Goal: Task Accomplishment & Management: Complete application form

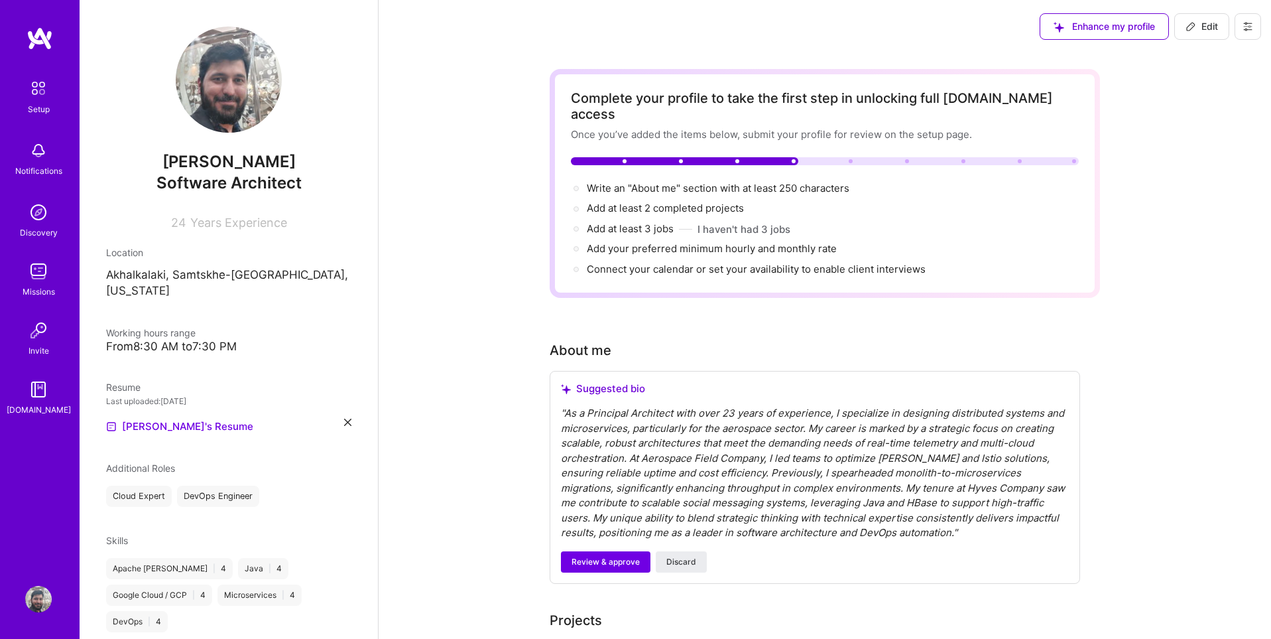
click at [1207, 25] on span "Edit" at bounding box center [1202, 26] width 32 height 13
select select "US"
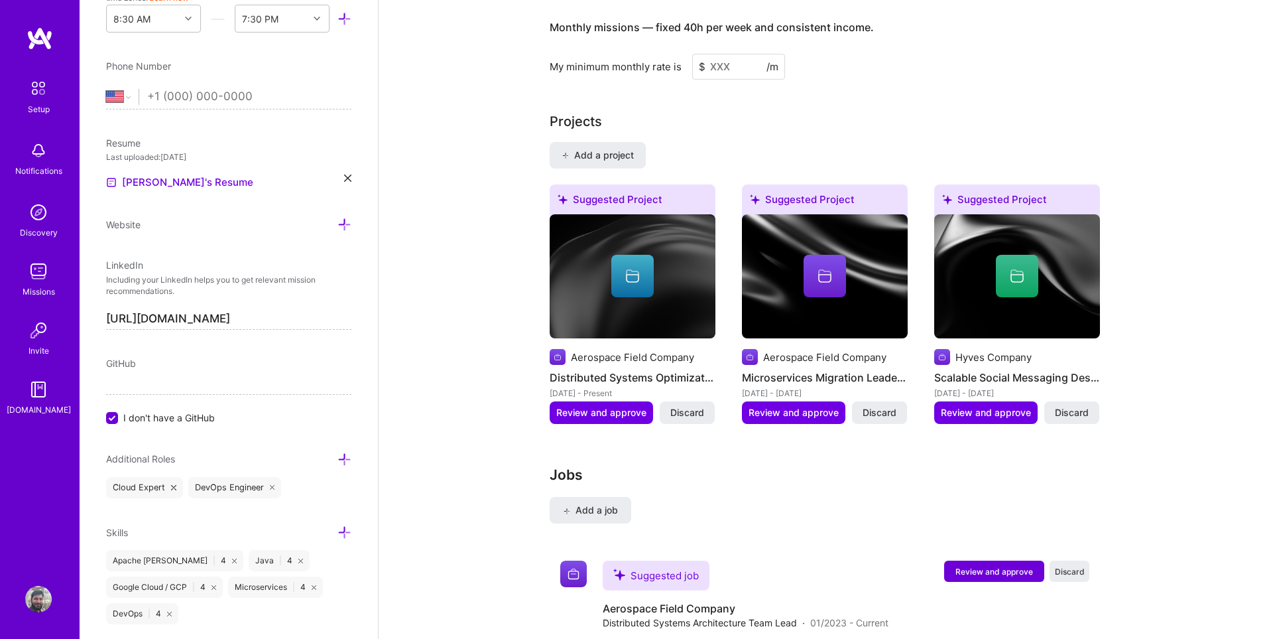
scroll to position [922, 0]
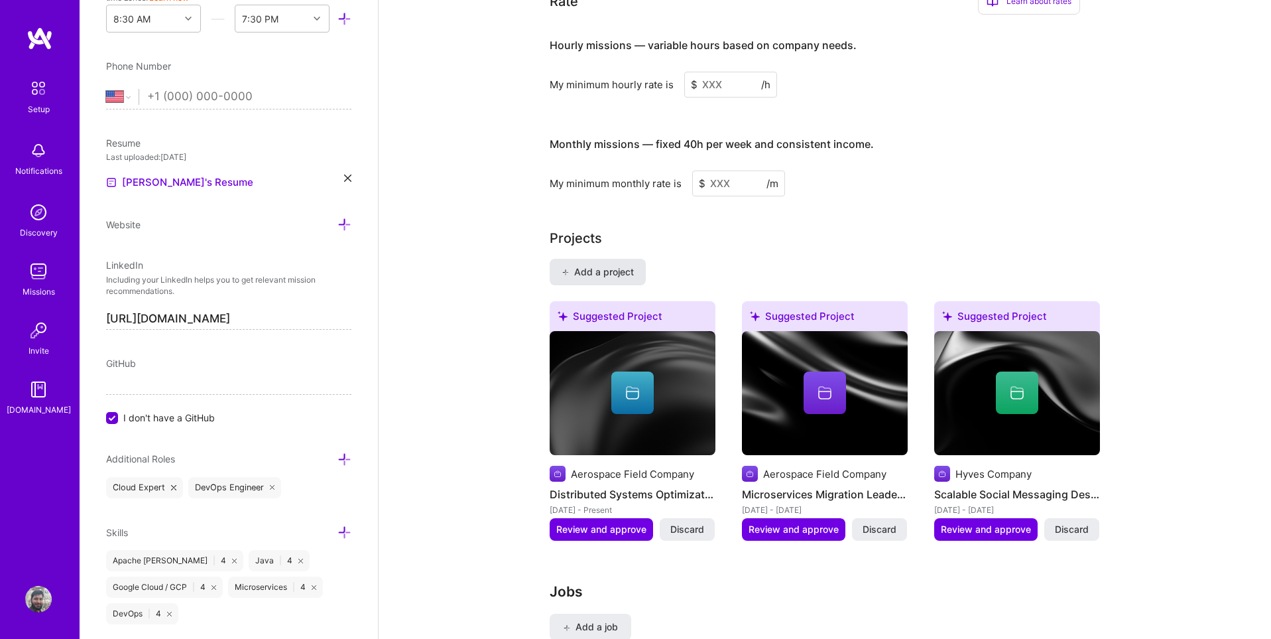
click at [571, 265] on span "Add a project" at bounding box center [598, 271] width 72 height 13
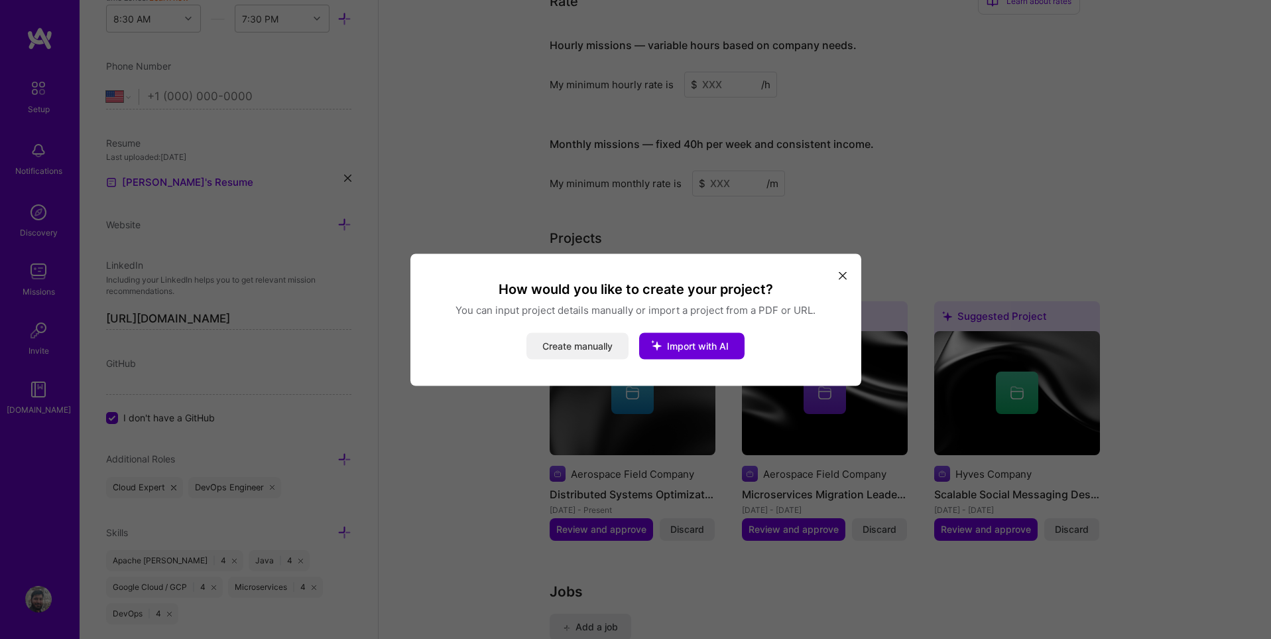
click at [574, 347] on button "Create manually" at bounding box center [578, 345] width 102 height 27
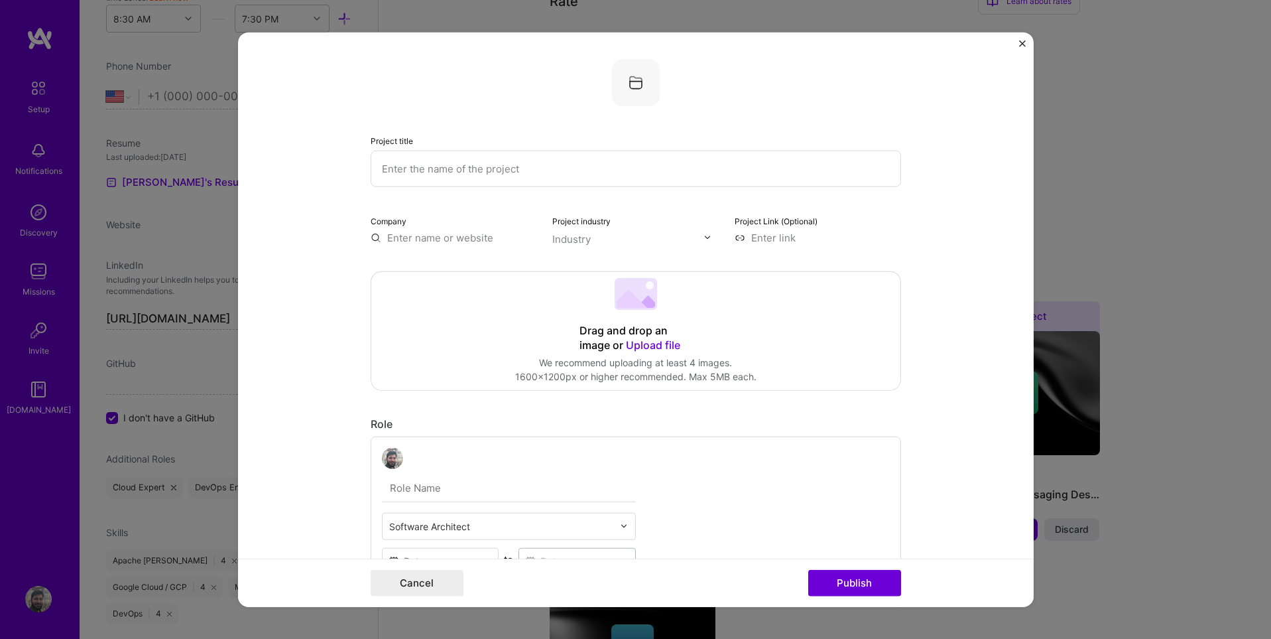
click at [460, 168] on input "text" at bounding box center [636, 168] width 531 height 36
type input "Test project by Support"
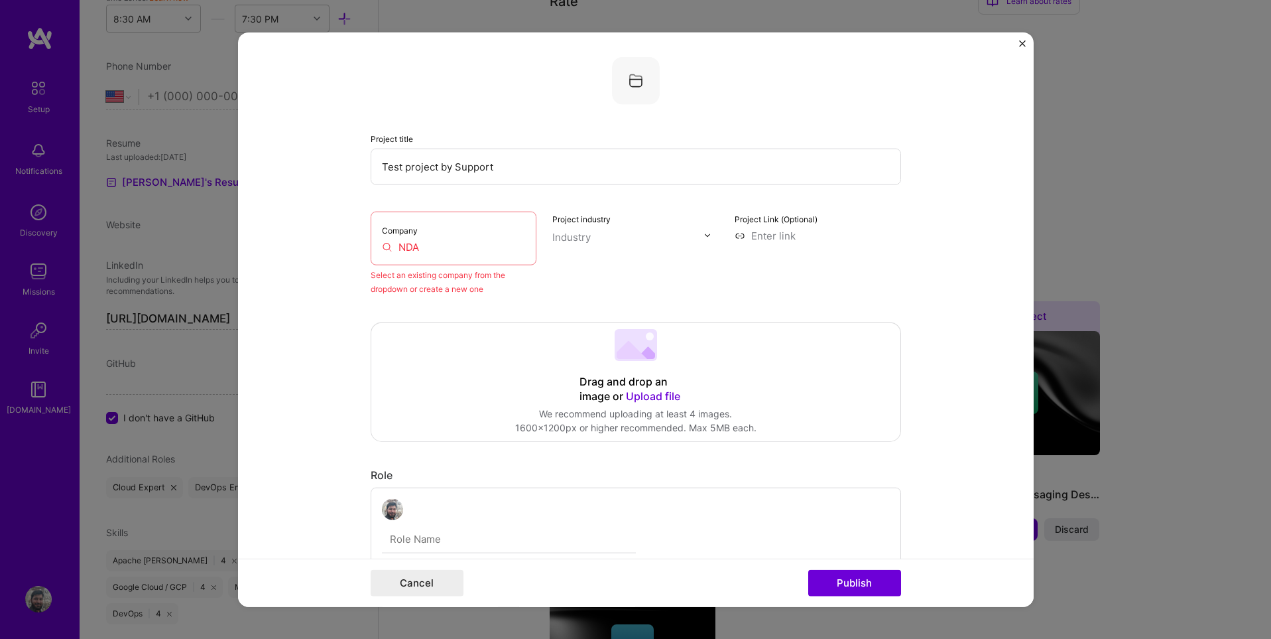
click at [426, 245] on input "NDA" at bounding box center [454, 246] width 144 height 14
paste input "-Protected Company Name"
click at [382, 244] on input "NDA-Protected Company Name" at bounding box center [454, 246] width 144 height 14
click at [410, 250] on input "NDA-Protected Company Name" at bounding box center [454, 246] width 144 height 14
click at [423, 245] on input "NDA-Protected Company Name" at bounding box center [454, 246] width 144 height 14
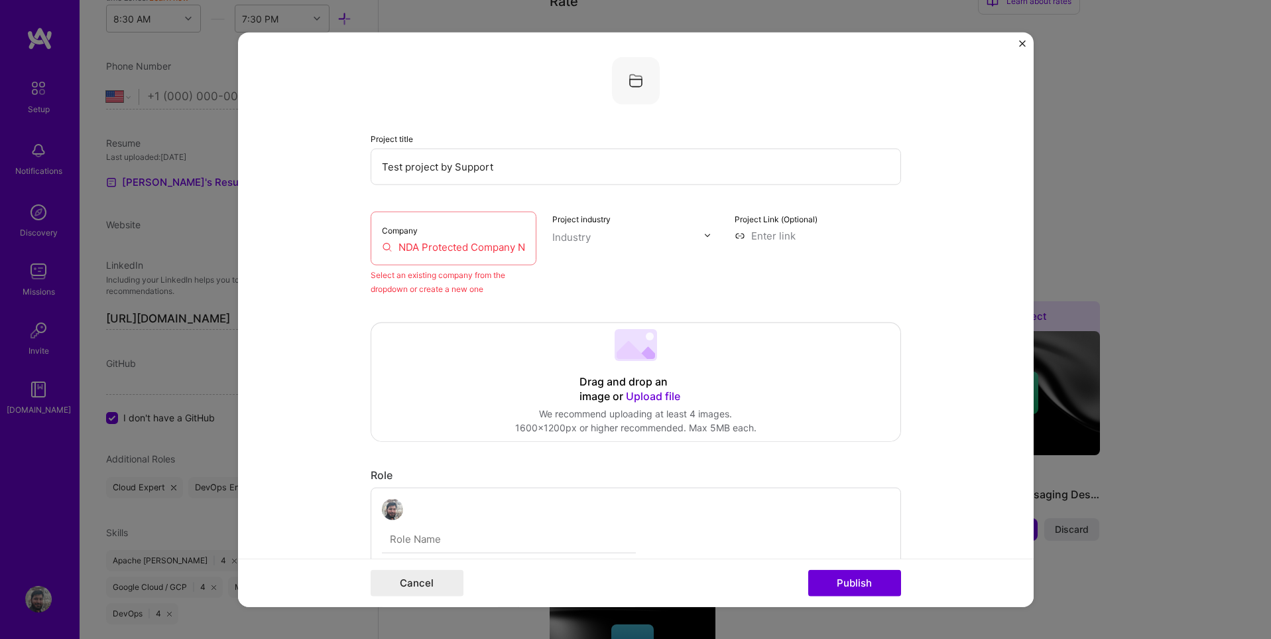
click at [444, 254] on div "Company NDA Protected Company Name" at bounding box center [454, 238] width 166 height 54
drag, startPoint x: 440, startPoint y: 245, endPoint x: 479, endPoint y: 245, distance: 39.1
click at [440, 245] on input "NDA Protected Company Name" at bounding box center [454, 246] width 144 height 14
drag, startPoint x: 467, startPoint y: 247, endPoint x: 545, endPoint y: 246, distance: 78.3
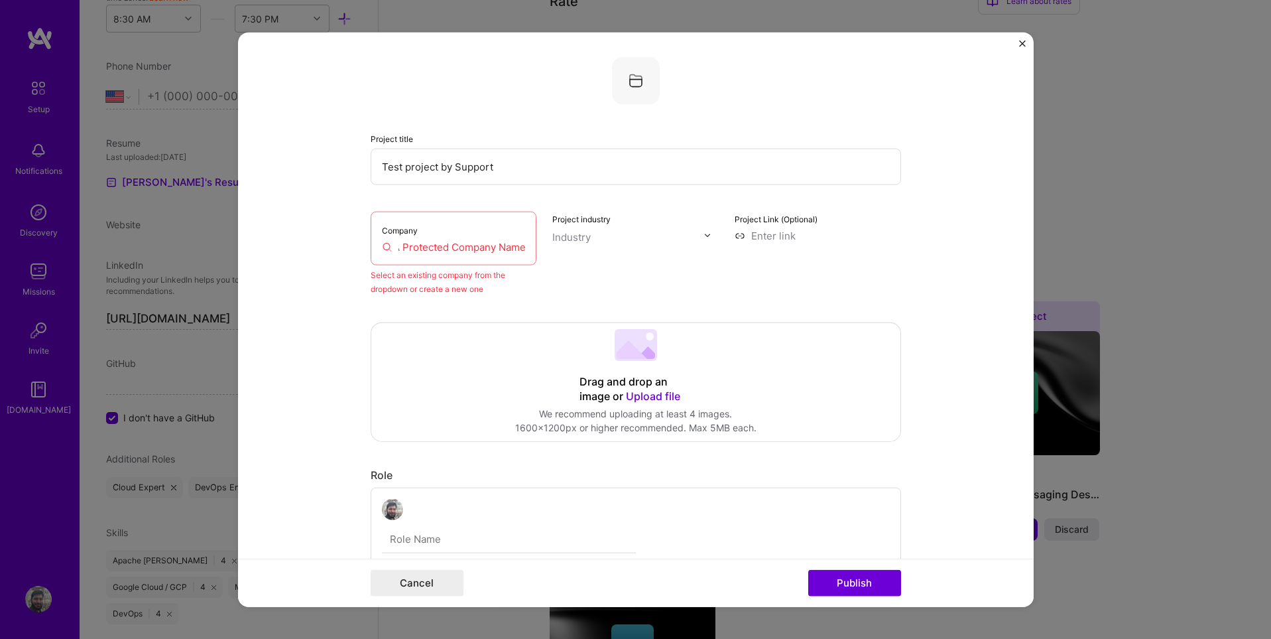
click at [545, 246] on div "Company NDA Protected Company Name Select an existing company from the dropdown…" at bounding box center [636, 253] width 531 height 84
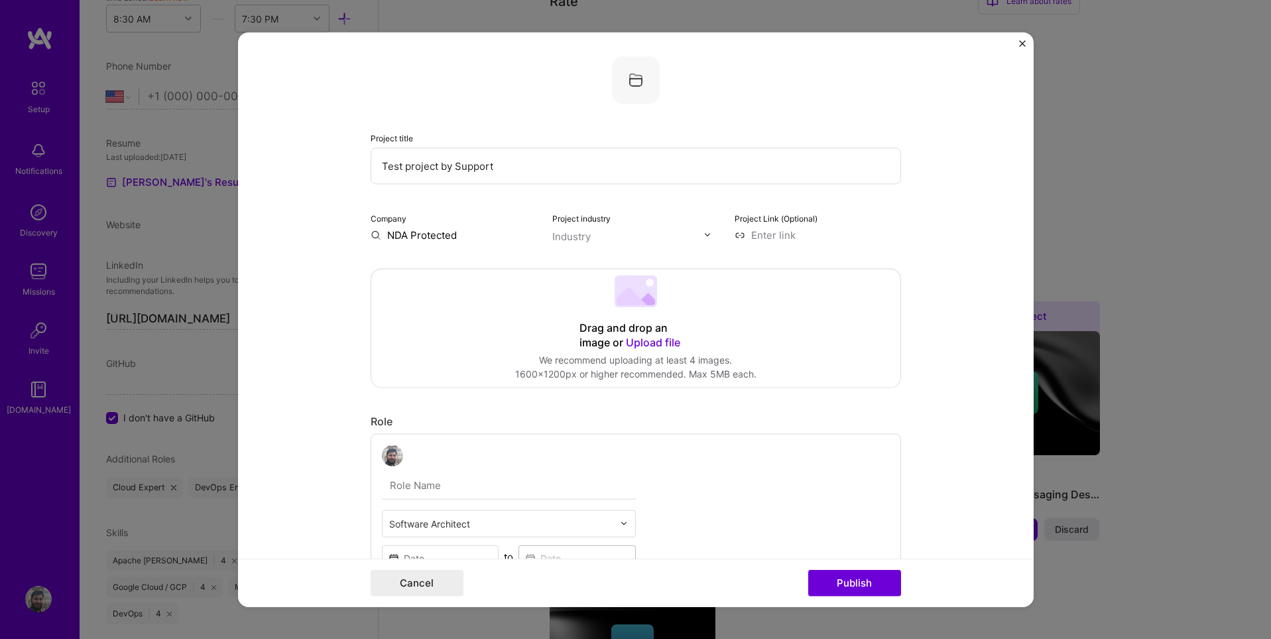
scroll to position [0, 0]
type input "NDA Protected"
click at [409, 271] on span "Add company" at bounding box center [408, 265] width 64 height 14
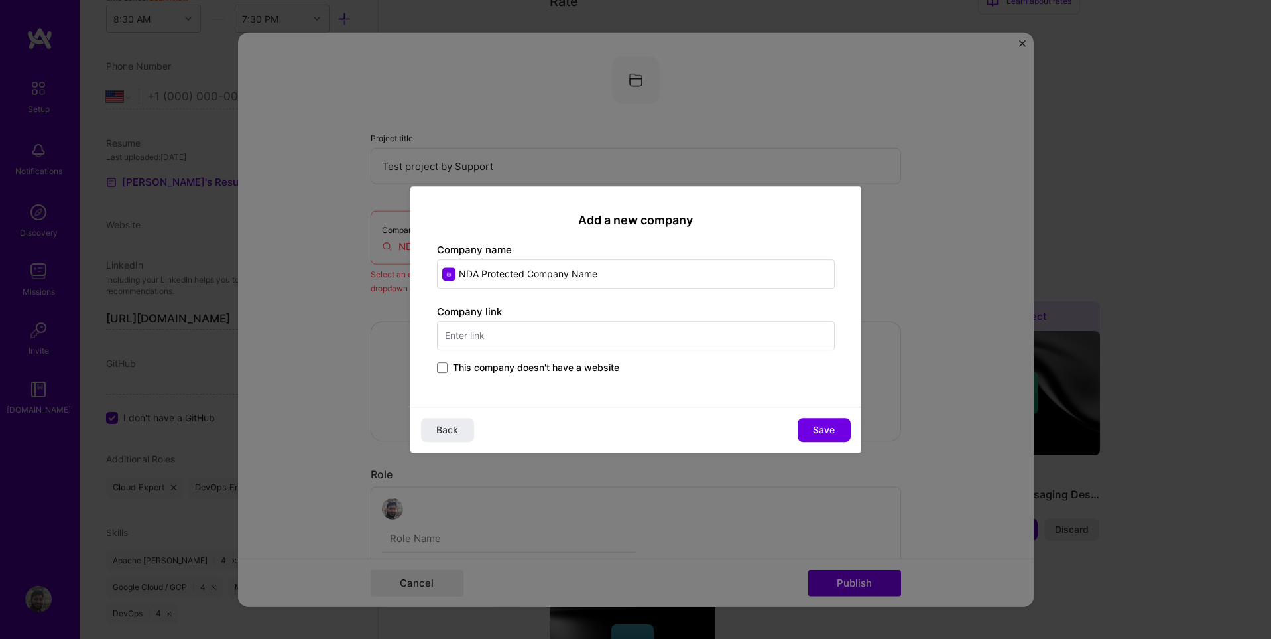
type input "NDA Protected Company Name"
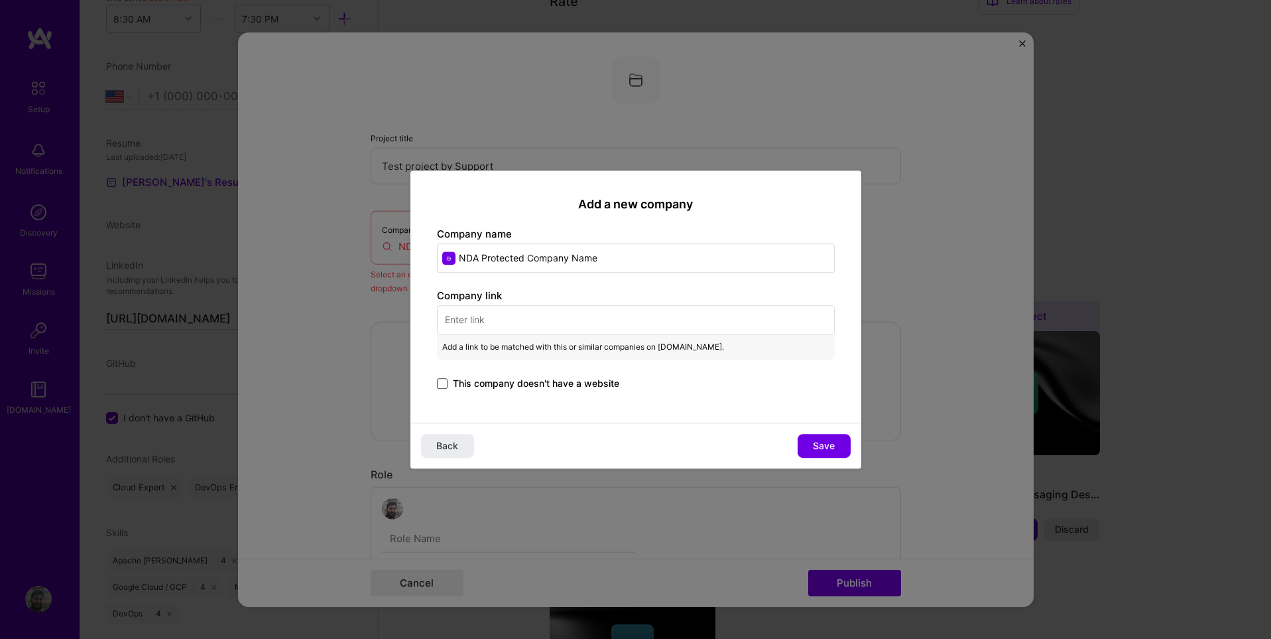
click at [446, 384] on span at bounding box center [442, 383] width 11 height 11
click at [0, 0] on input "This company doesn't have a website" at bounding box center [0, 0] width 0 height 0
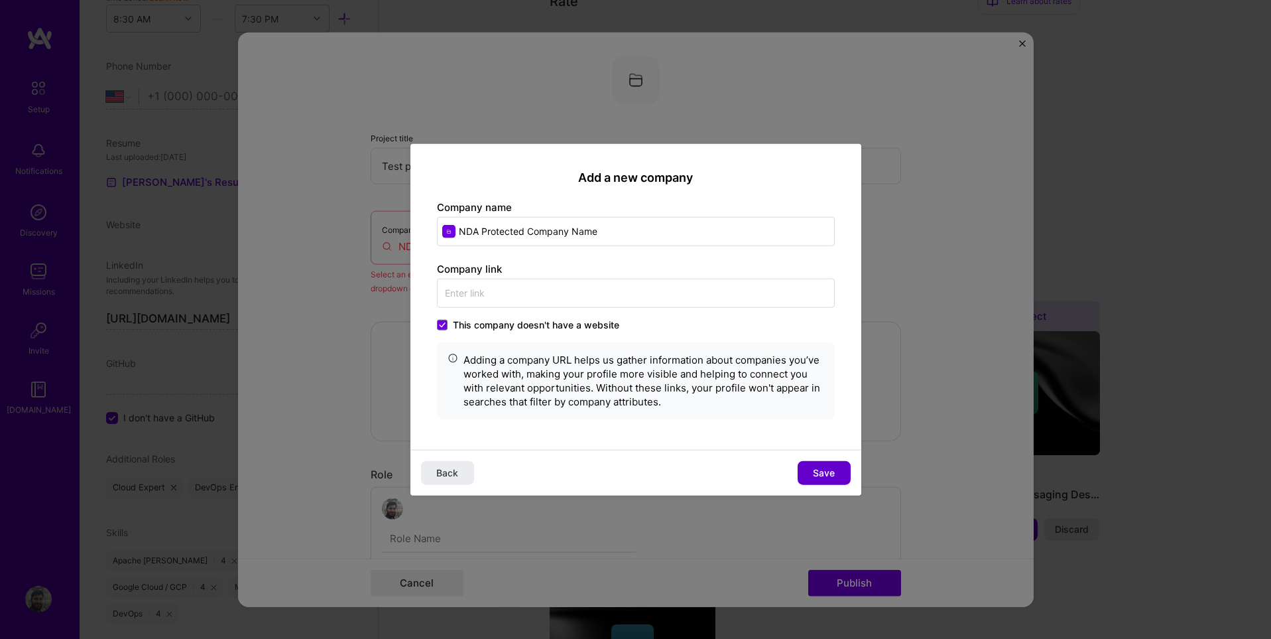
click at [825, 473] on span "Save" at bounding box center [824, 472] width 22 height 13
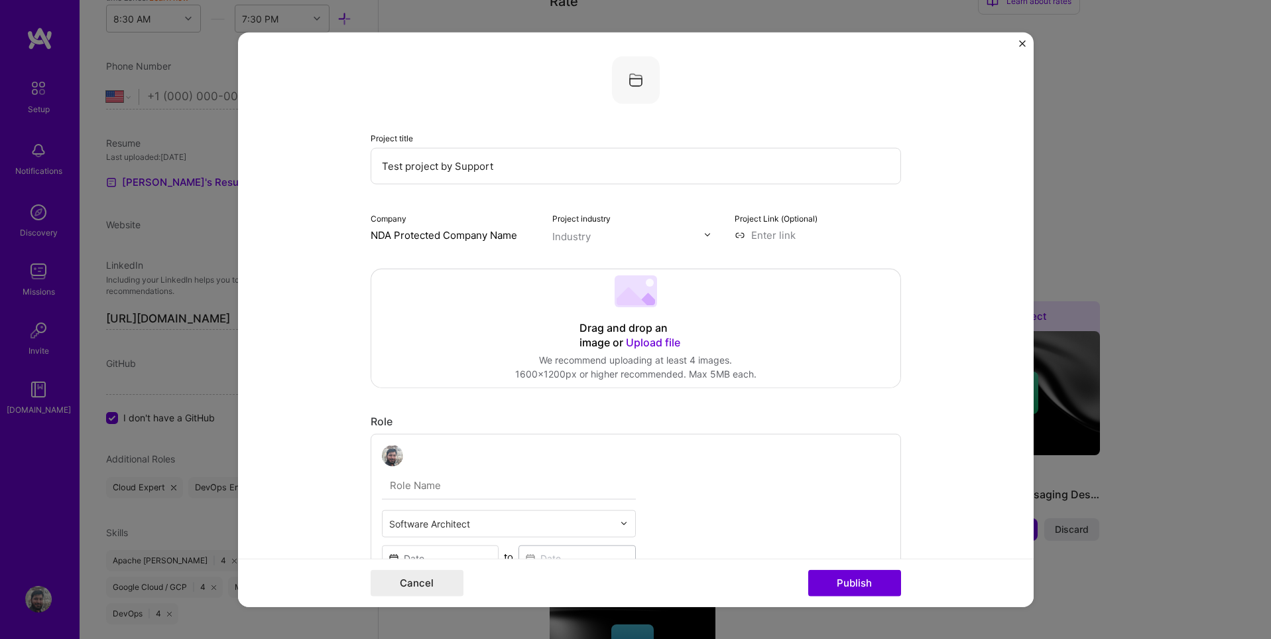
drag, startPoint x: 440, startPoint y: 234, endPoint x: 368, endPoint y: 236, distance: 71.6
click at [368, 236] on form "Project title Test project by Support Company NDA Protected Company Name Projec…" at bounding box center [636, 319] width 796 height 575
click at [450, 236] on input "NDA Protected Company Name" at bounding box center [454, 234] width 166 height 14
click at [446, 234] on input "NDA Protected Company Name" at bounding box center [454, 234] width 166 height 14
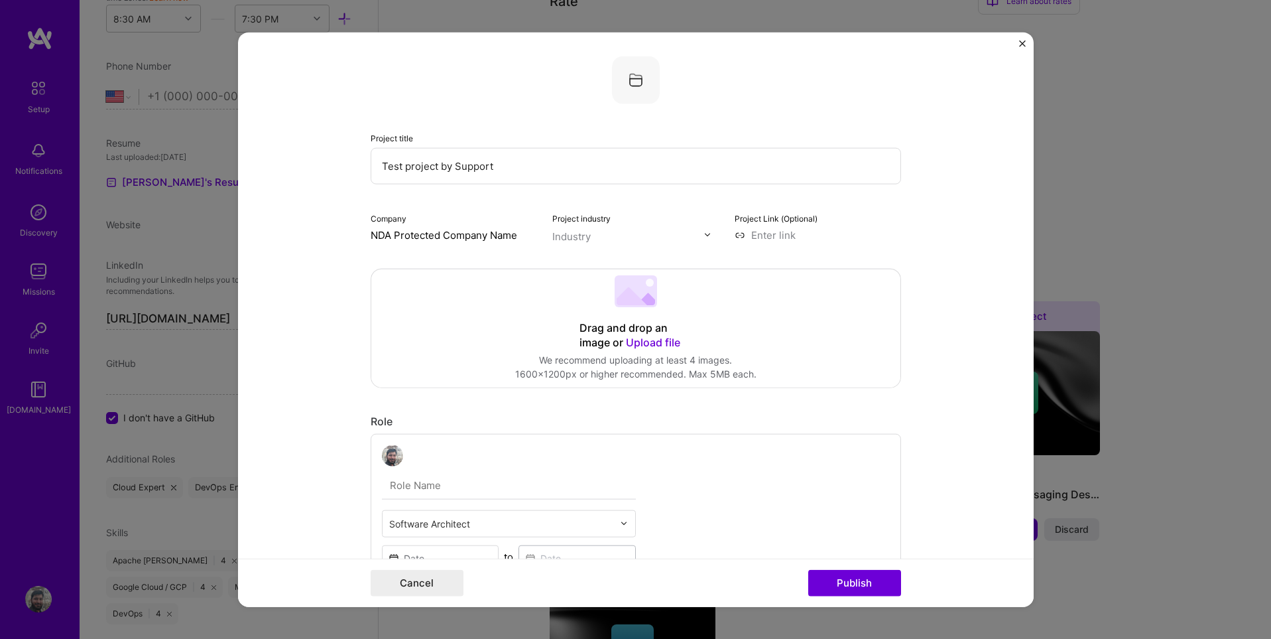
click at [446, 234] on input "NDA Protected Company Name" at bounding box center [454, 234] width 166 height 14
type input "NDA-Protected"
click at [407, 265] on span "Add company" at bounding box center [408, 265] width 64 height 14
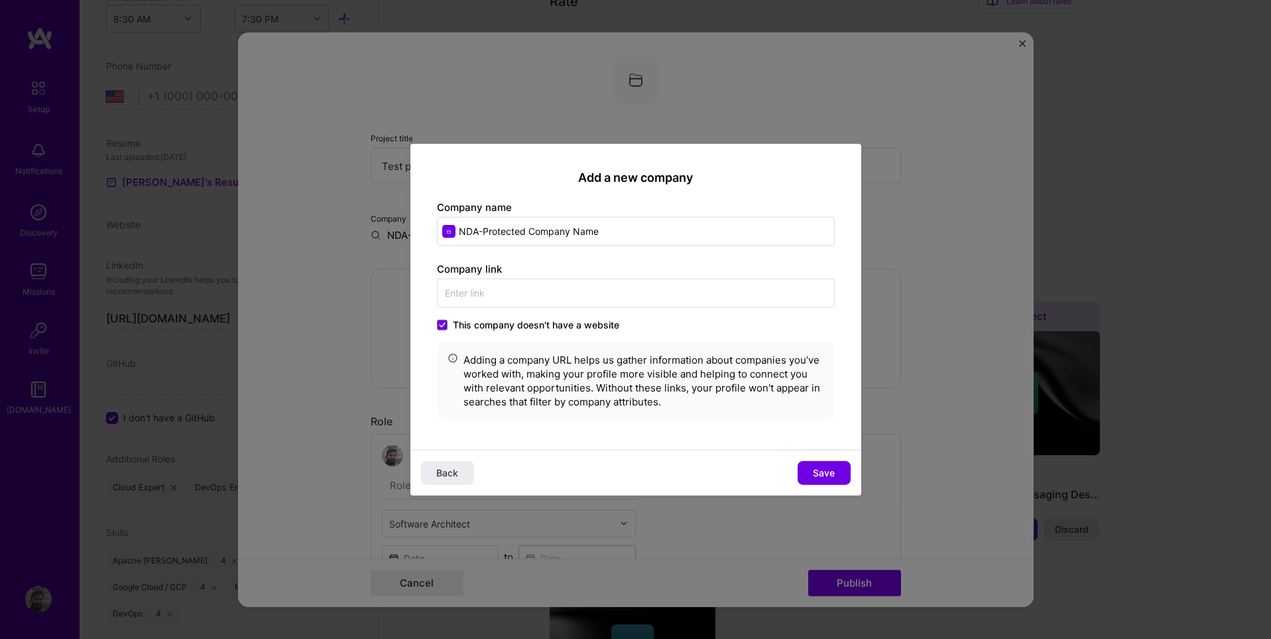
type input "NDA-Protected Company Name"
click at [835, 475] on button "Save" at bounding box center [824, 473] width 53 height 24
type input "NDA-Protected Company Name"
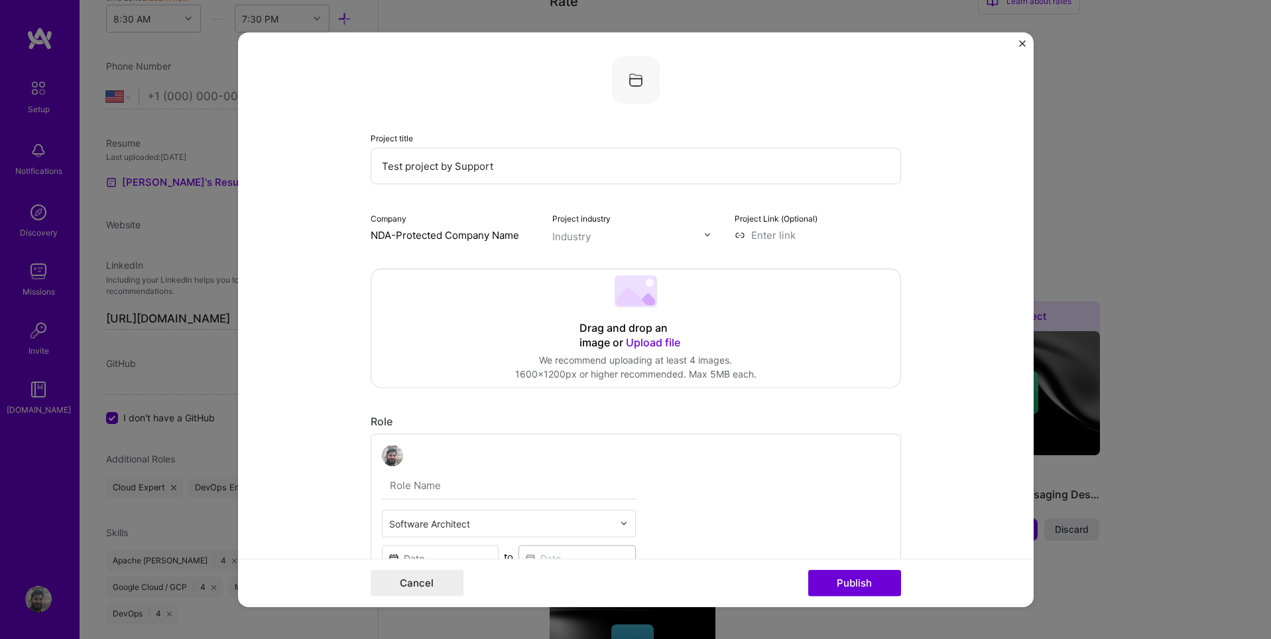
click at [577, 230] on div "Industry" at bounding box center [571, 236] width 38 height 14
click at [576, 231] on div "Industry" at bounding box center [571, 236] width 38 height 14
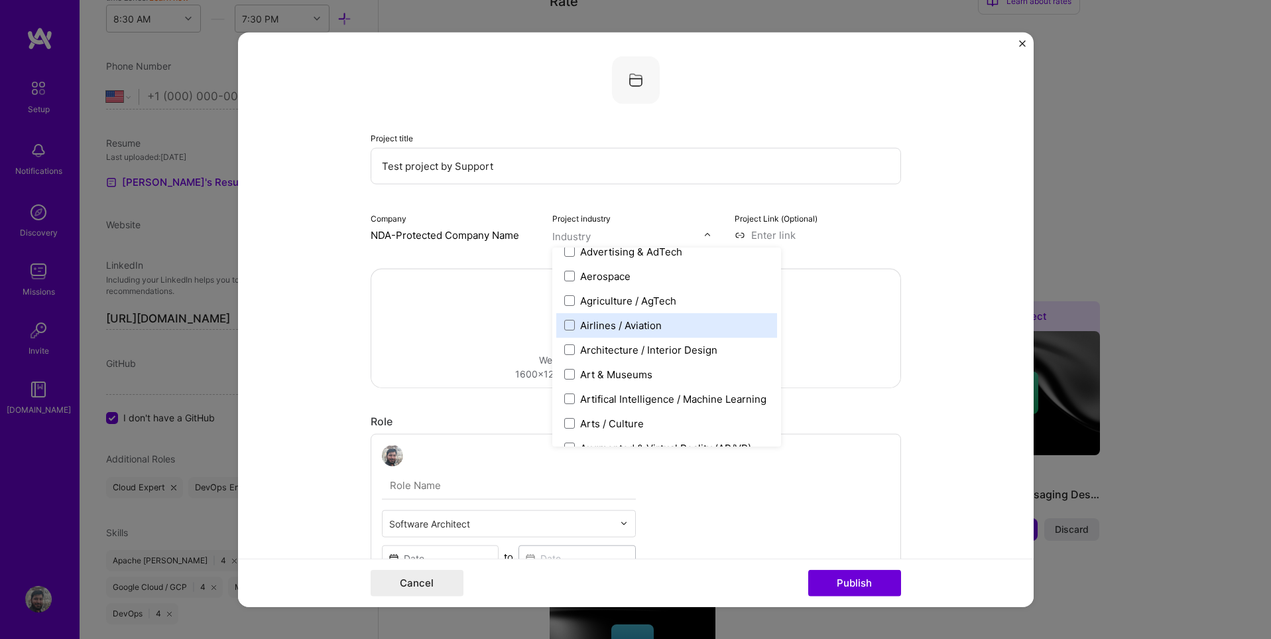
scroll to position [88, 0]
click at [572, 322] on span at bounding box center [569, 322] width 11 height 11
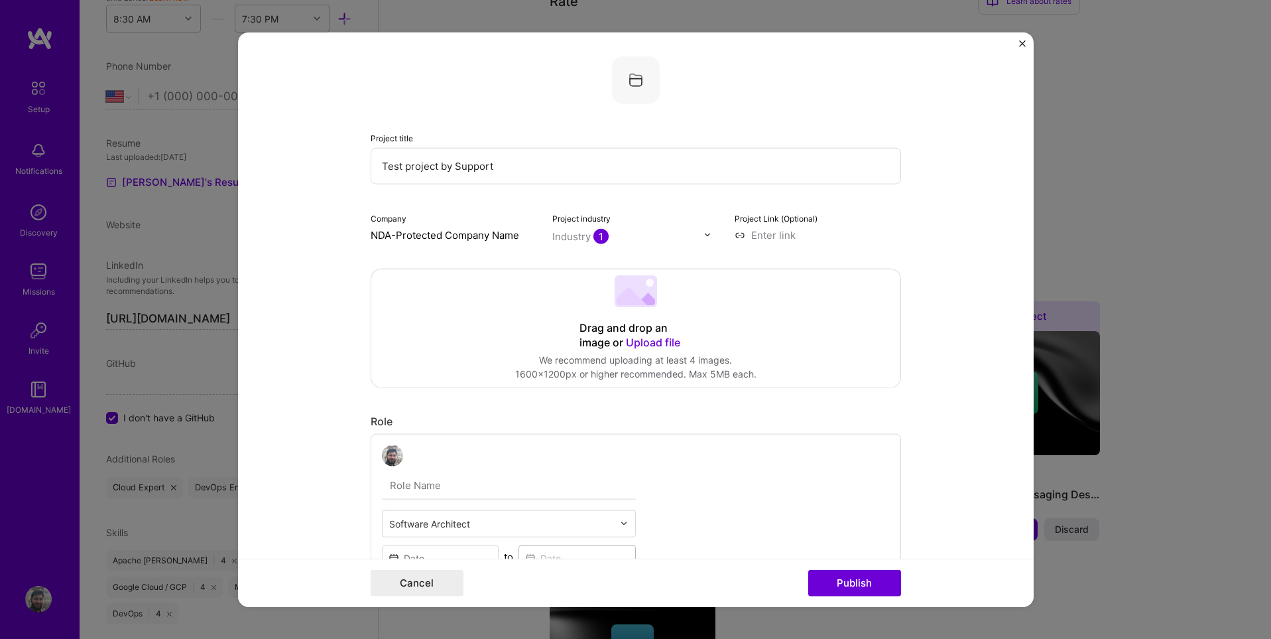
click at [692, 184] on div "Project title Test project by Support Company NDA-Protected Company Name Projec…" at bounding box center [636, 149] width 531 height 186
click at [582, 237] on div "Industry 1" at bounding box center [580, 236] width 56 height 14
type input "Aer"
click at [570, 261] on span at bounding box center [569, 265] width 11 height 11
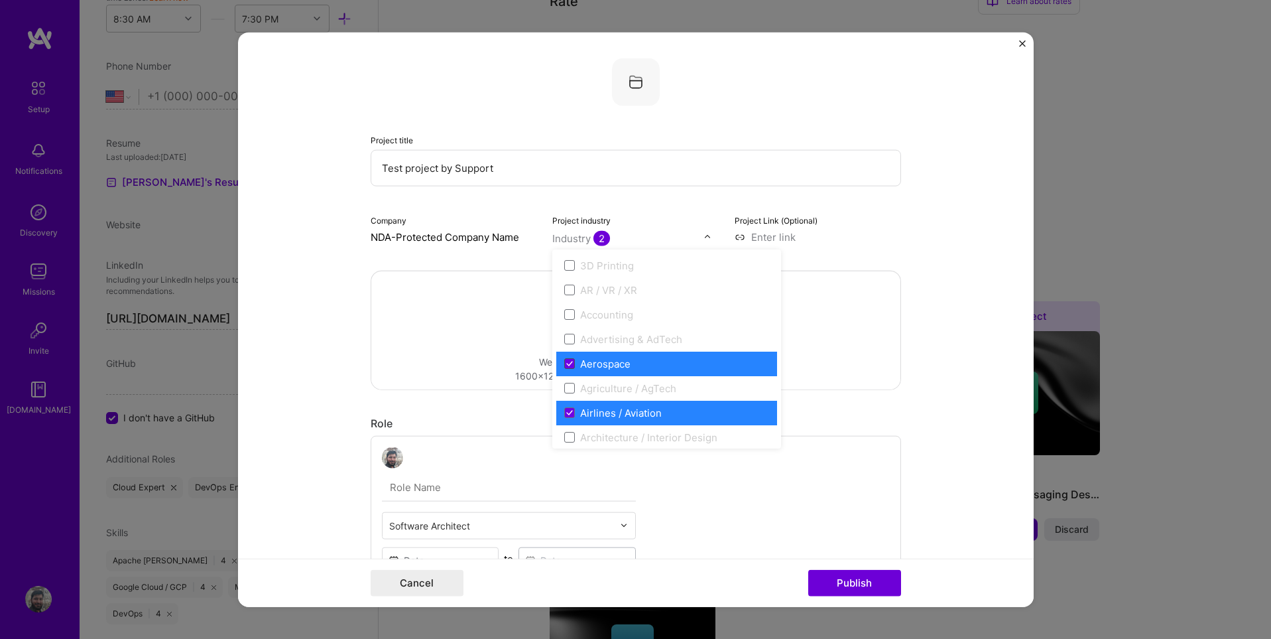
scroll to position [2, 0]
click at [566, 409] on icon at bounding box center [569, 411] width 7 height 5
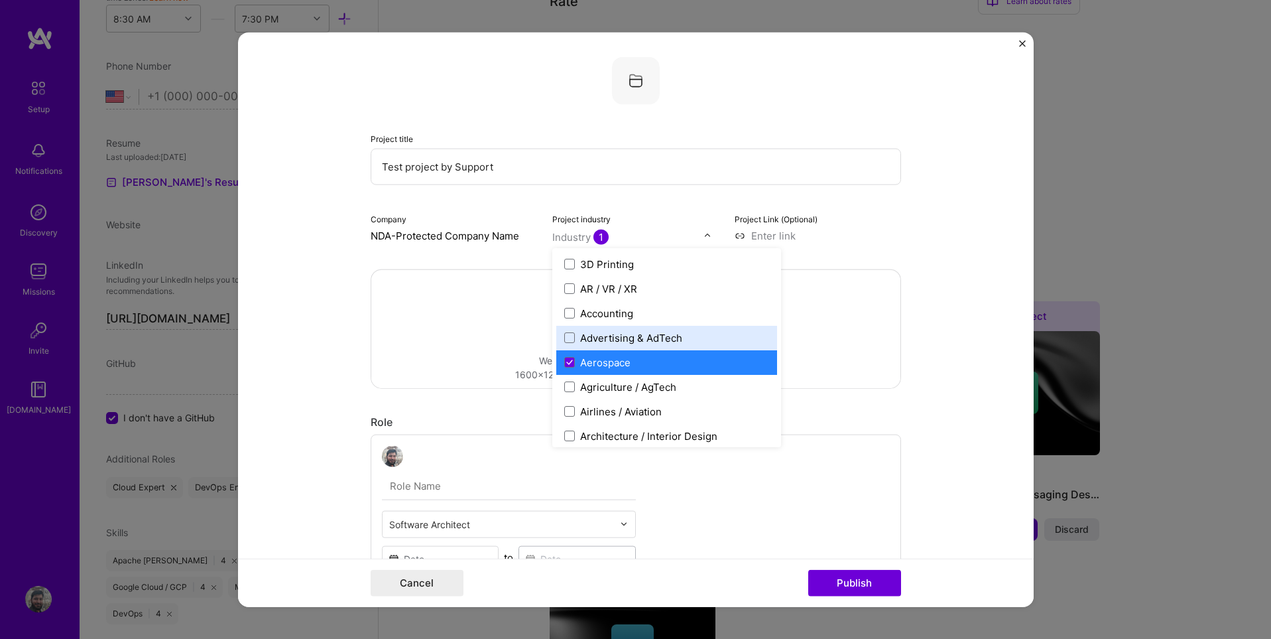
click at [889, 218] on div "Project Link (Optional)" at bounding box center [818, 226] width 166 height 31
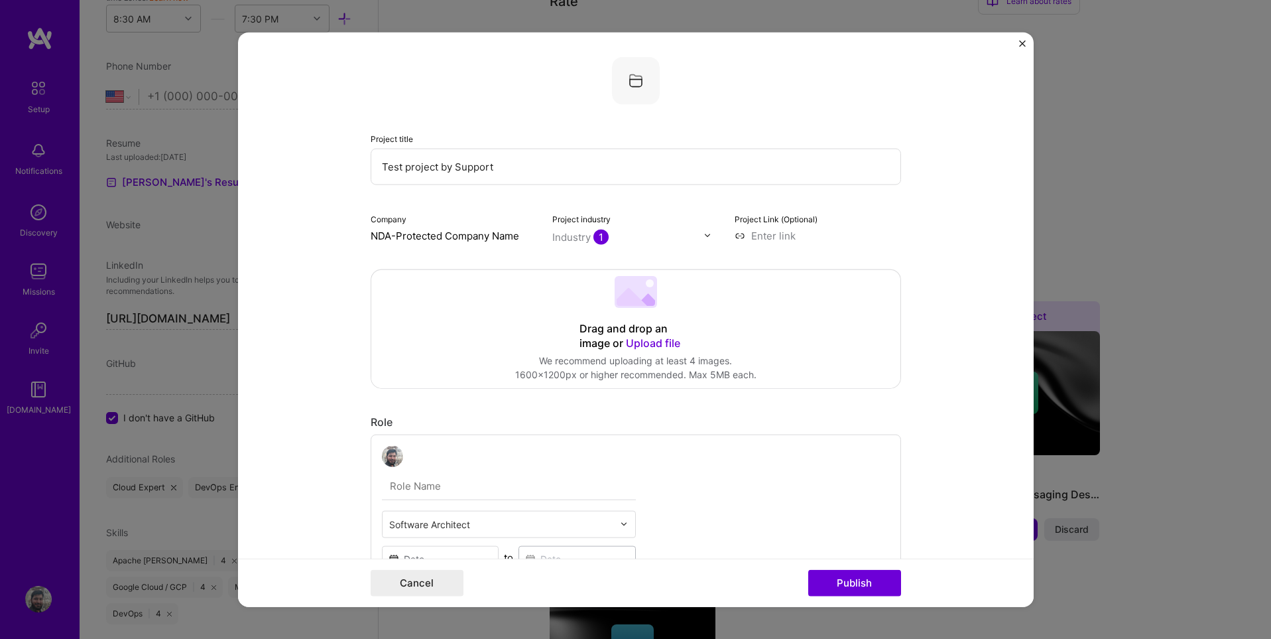
click at [674, 242] on input "text" at bounding box center [627, 236] width 151 height 14
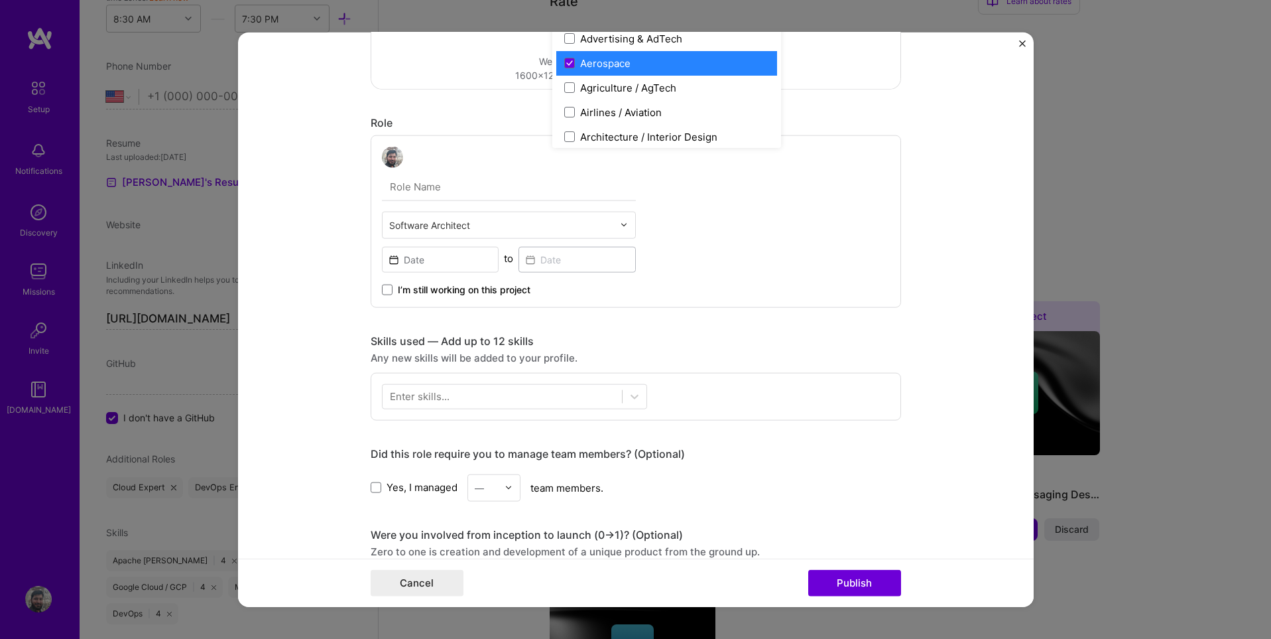
scroll to position [399, 0]
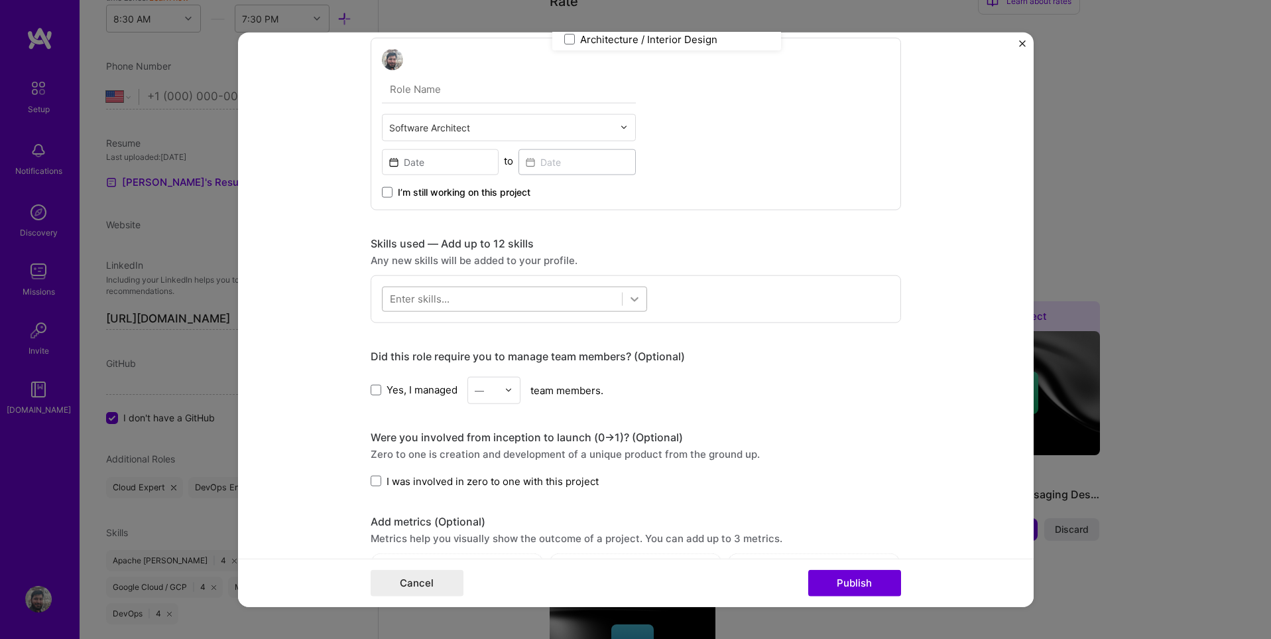
click at [637, 299] on icon at bounding box center [634, 298] width 13 height 13
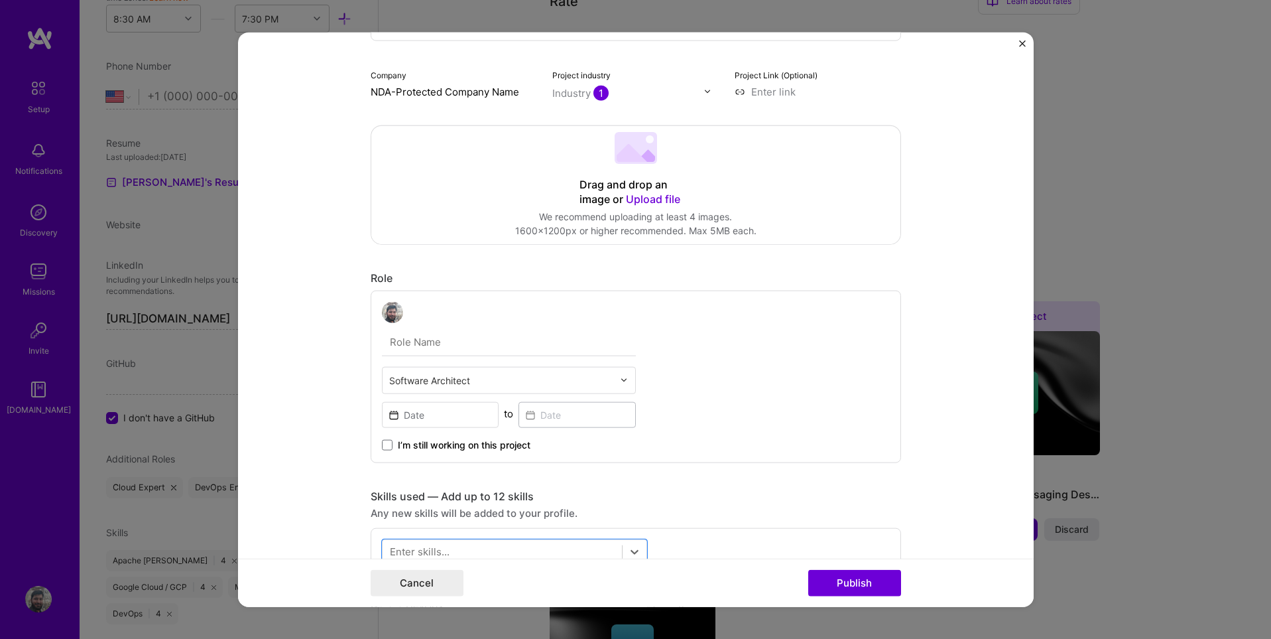
scroll to position [0, 0]
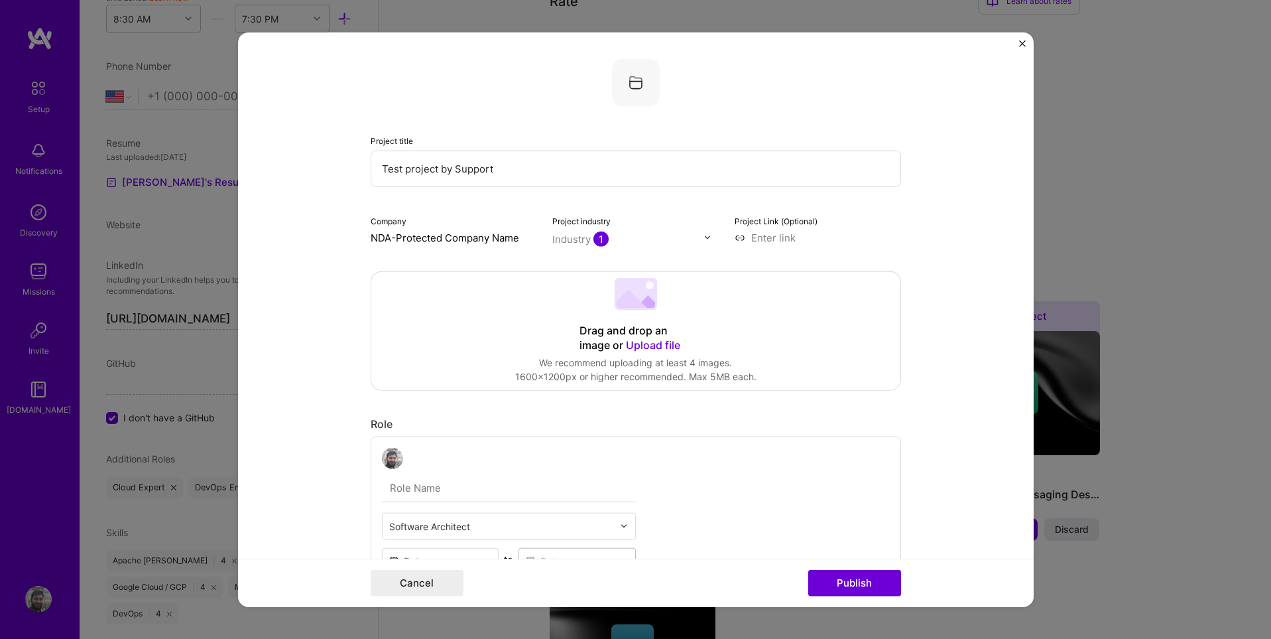
click at [442, 235] on input "NDA-Protected Company Name" at bounding box center [454, 237] width 166 height 14
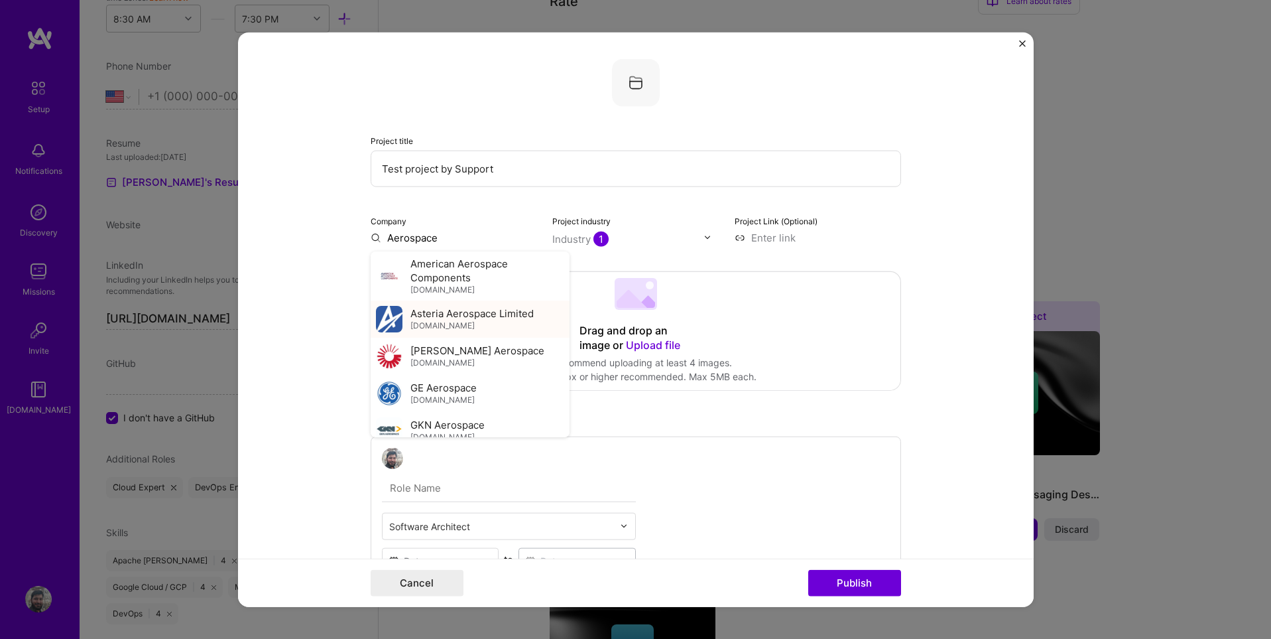
scroll to position [417, 0]
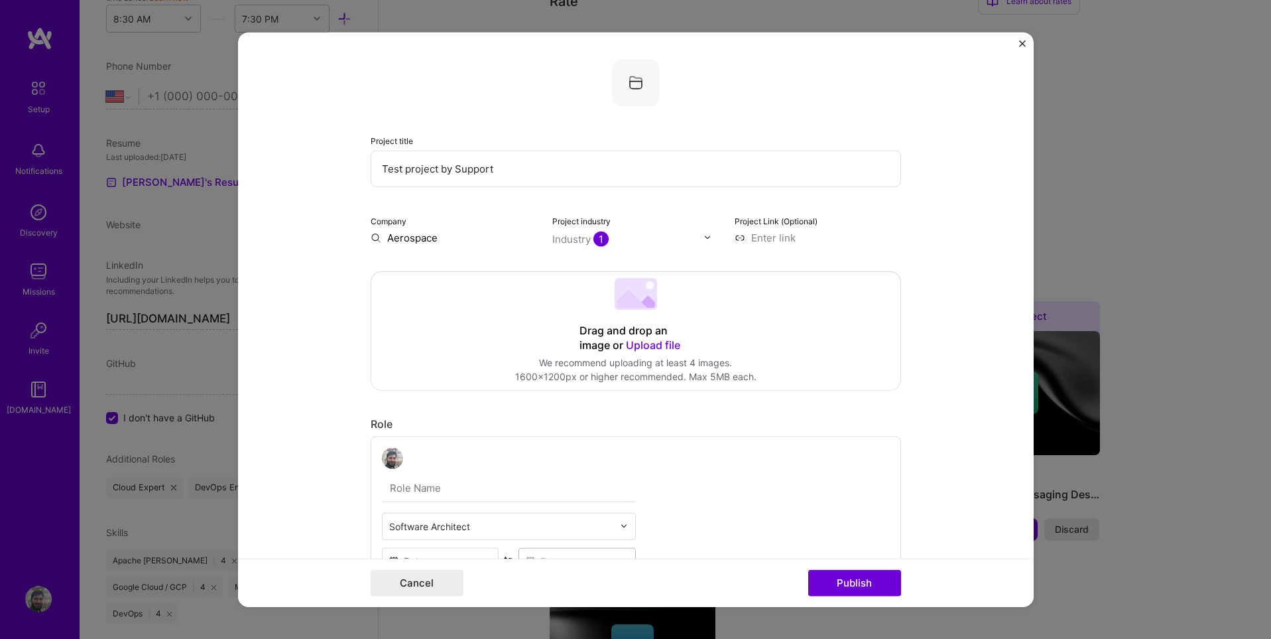
click at [446, 237] on input "Aerospace" at bounding box center [454, 237] width 166 height 14
drag, startPoint x: 409, startPoint y: 236, endPoint x: 434, endPoint y: 239, distance: 24.8
click at [409, 236] on input "Aerospace" at bounding box center [454, 237] width 166 height 14
click at [442, 239] on input "Aerospace" at bounding box center [454, 237] width 166 height 14
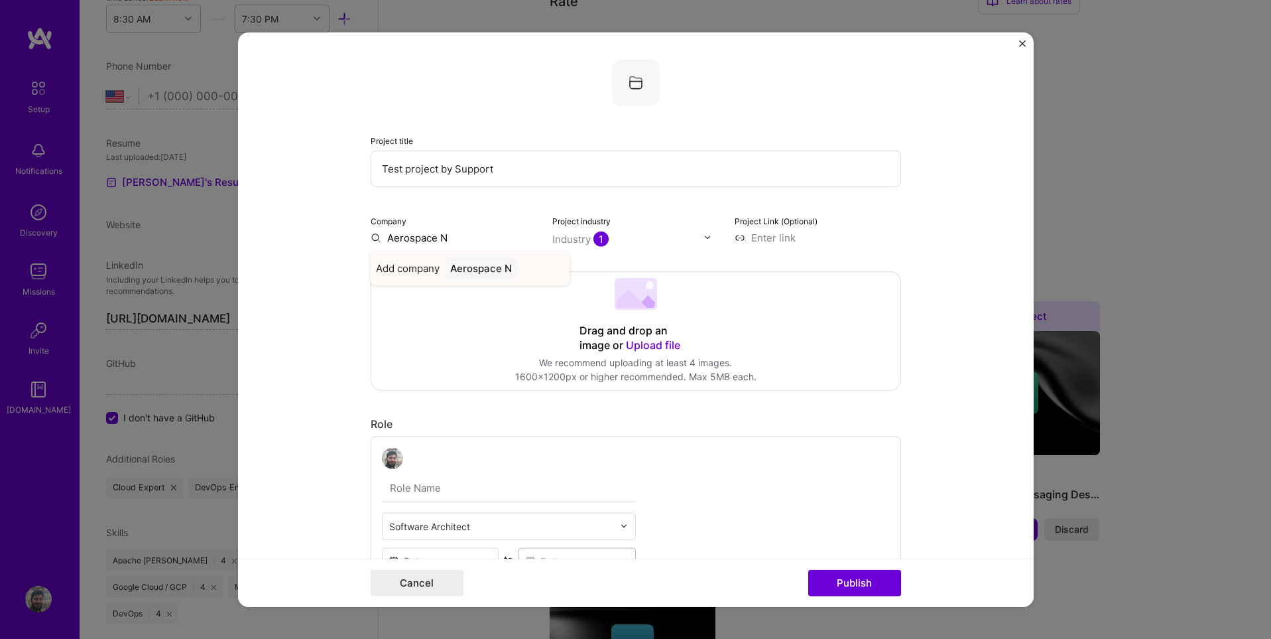
type input "Aerospace N"
click at [395, 271] on span "Add company" at bounding box center [408, 268] width 64 height 14
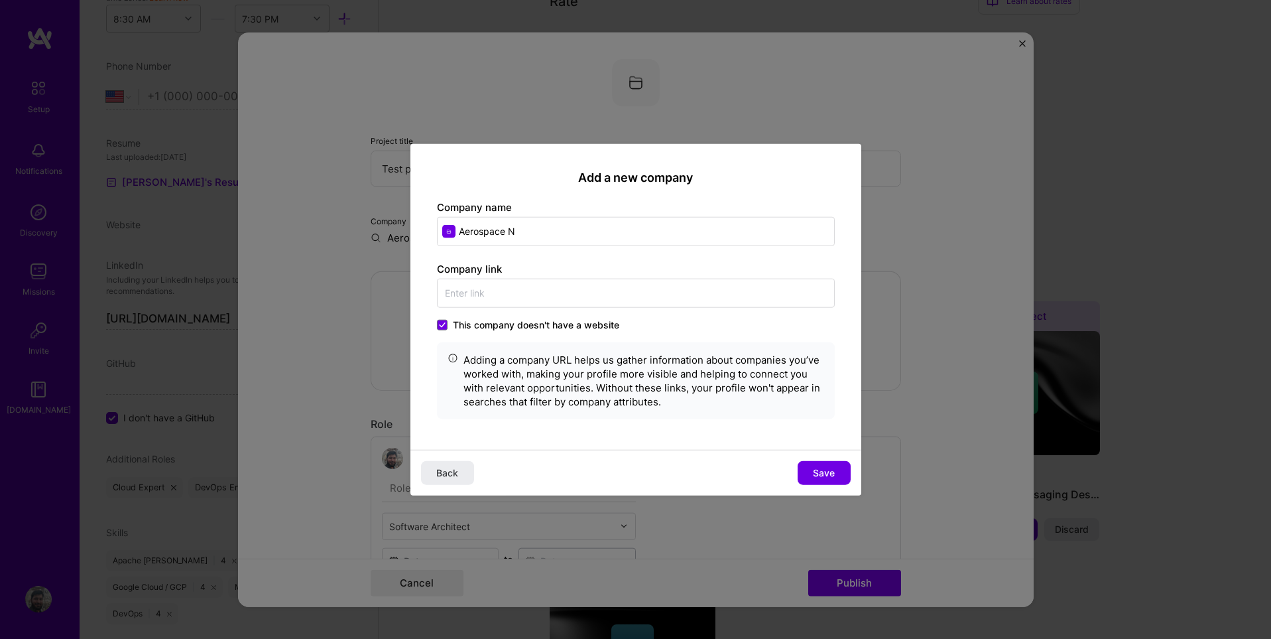
paste input "-space company (Name is NDA protected)"
type input "Aero-space company (Name is NDA protected)"
click at [816, 469] on span "Save" at bounding box center [824, 472] width 22 height 13
type input "Aero-space company (Name is NDA protected)"
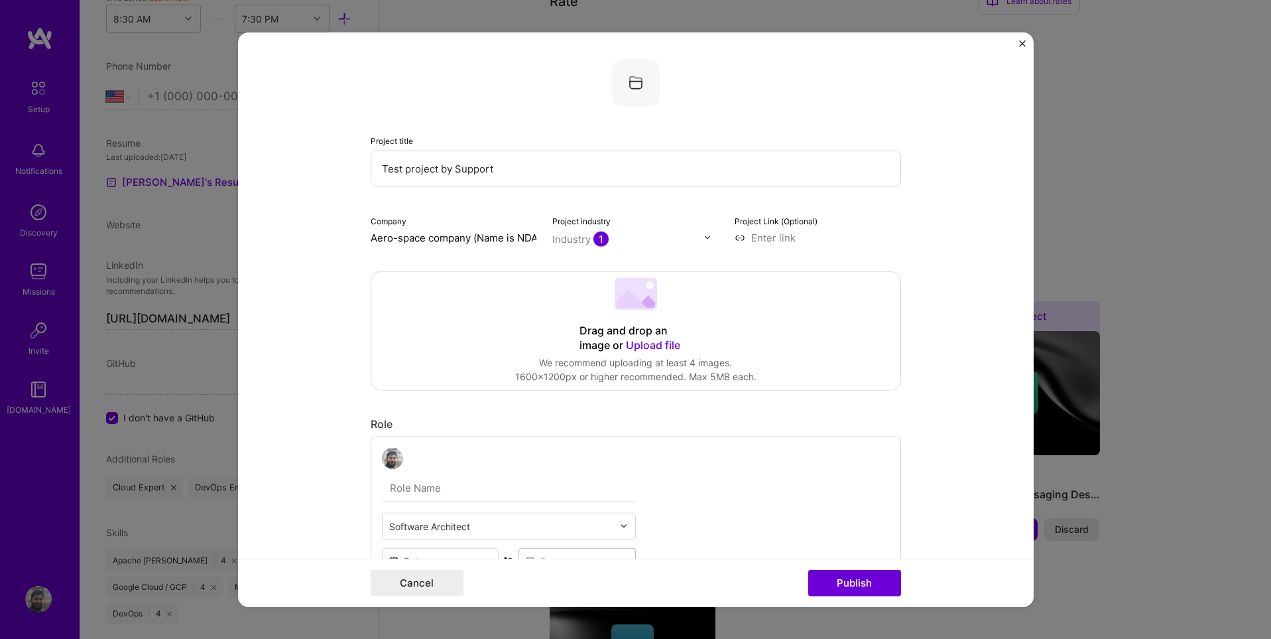
click at [346, 241] on form "Project title Test project by Support Company Aero-space company (Name is NDA p…" at bounding box center [636, 319] width 796 height 575
